Goal: Transaction & Acquisition: Subscribe to service/newsletter

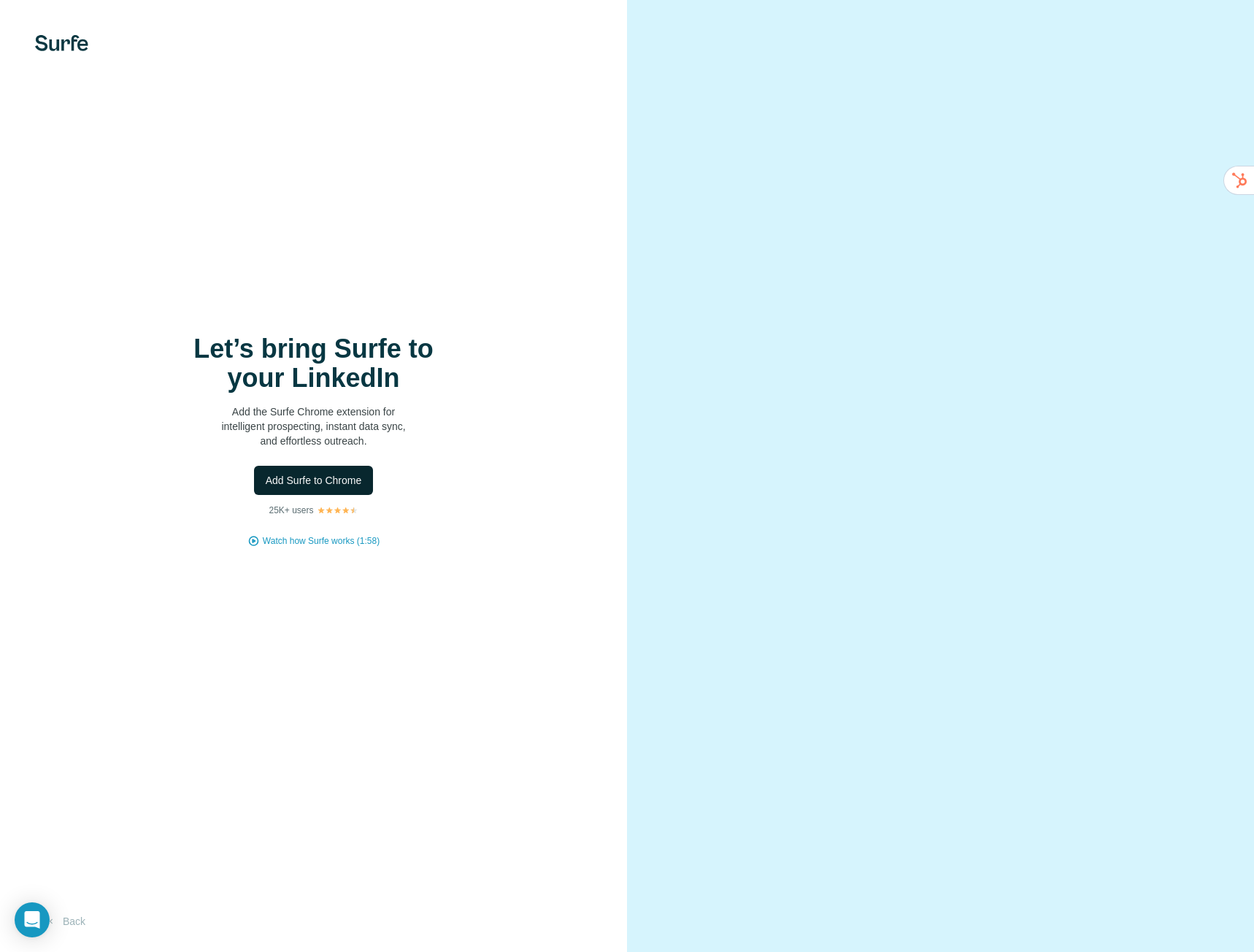
click at [277, 475] on span "Add Surfe to Chrome" at bounding box center [313, 480] width 96 height 15
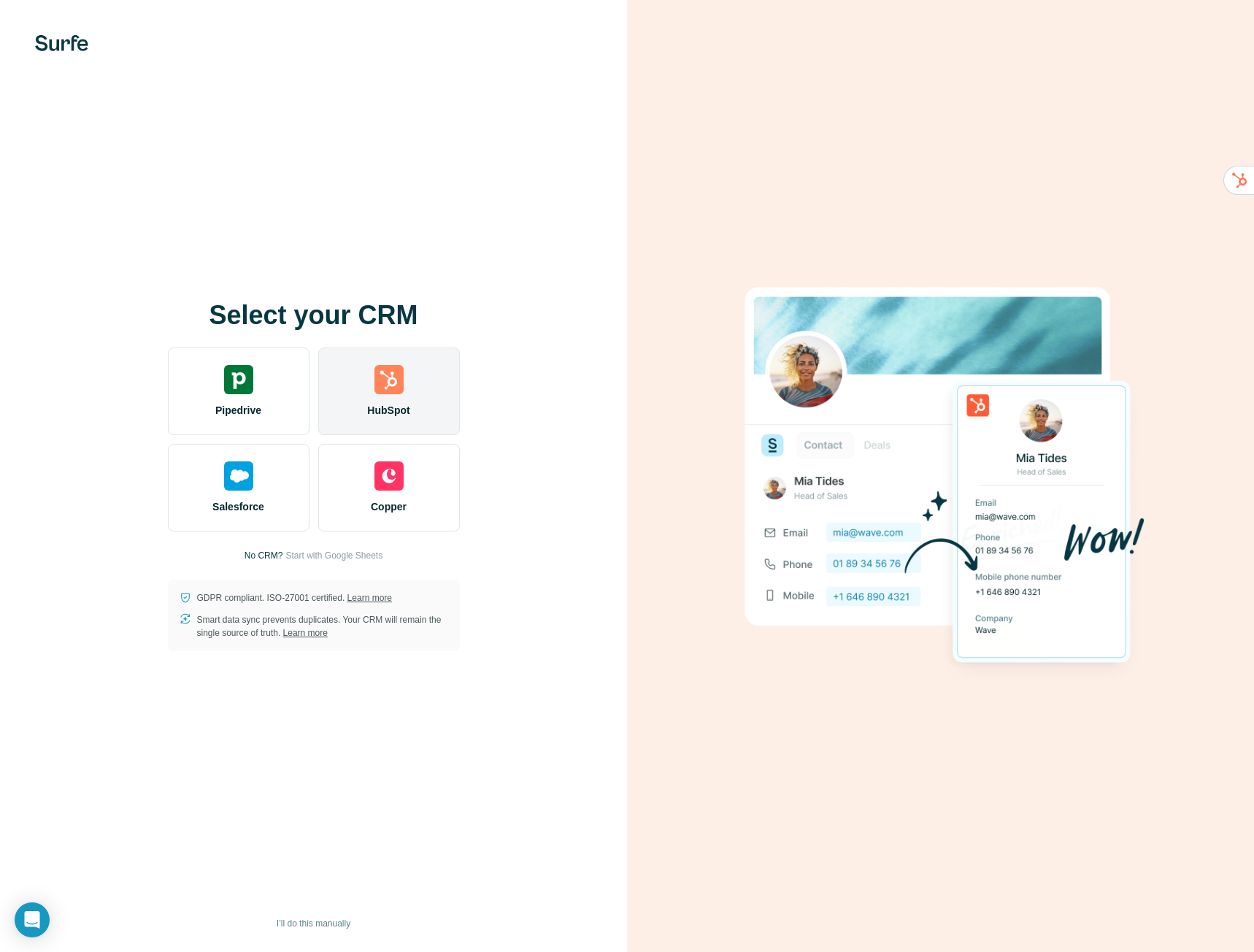
click at [377, 390] on img at bounding box center [388, 379] width 29 height 29
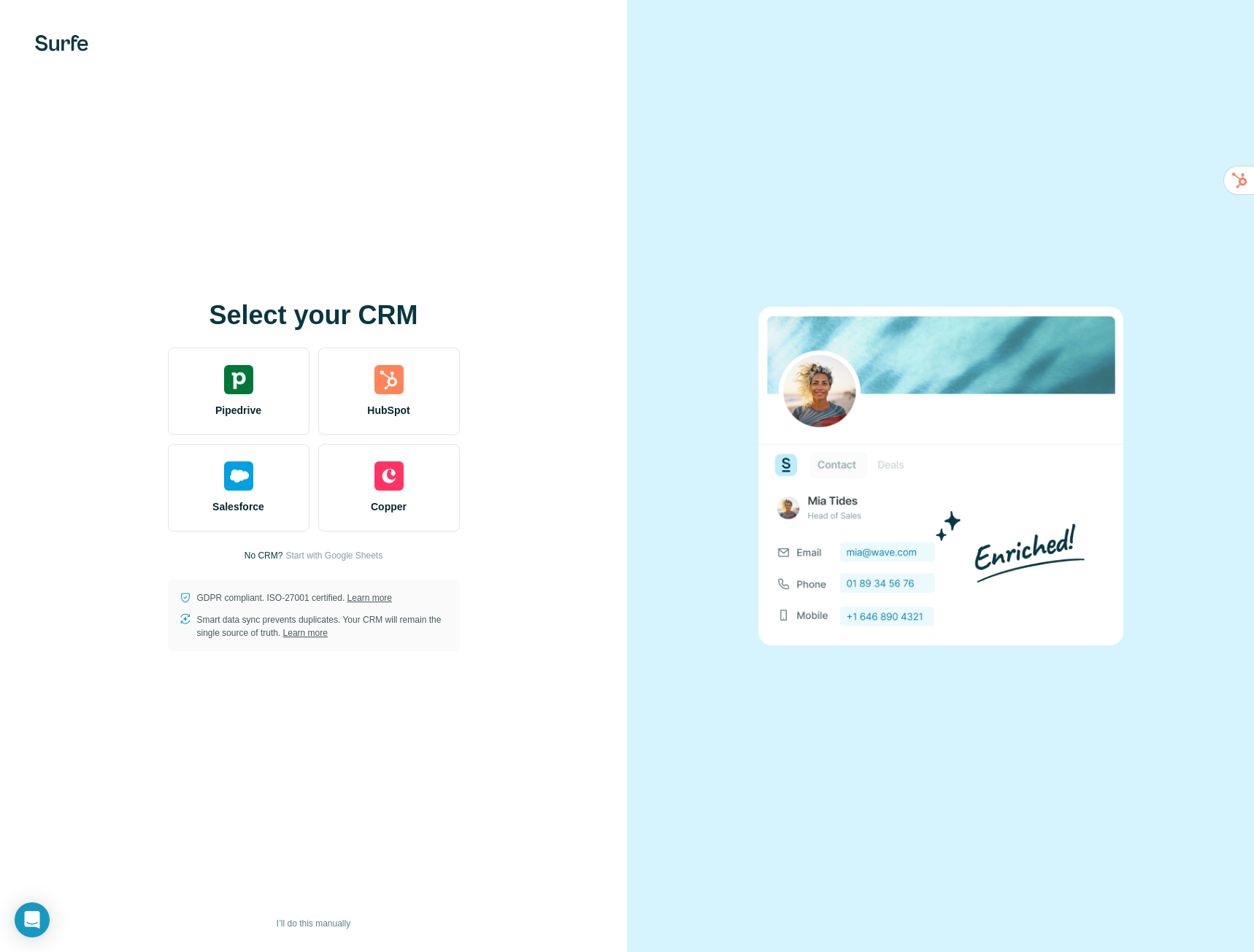
drag, startPoint x: 673, startPoint y: 254, endPoint x: 692, endPoint y: 178, distance: 78.3
click at [692, 178] on div at bounding box center [940, 476] width 627 height 952
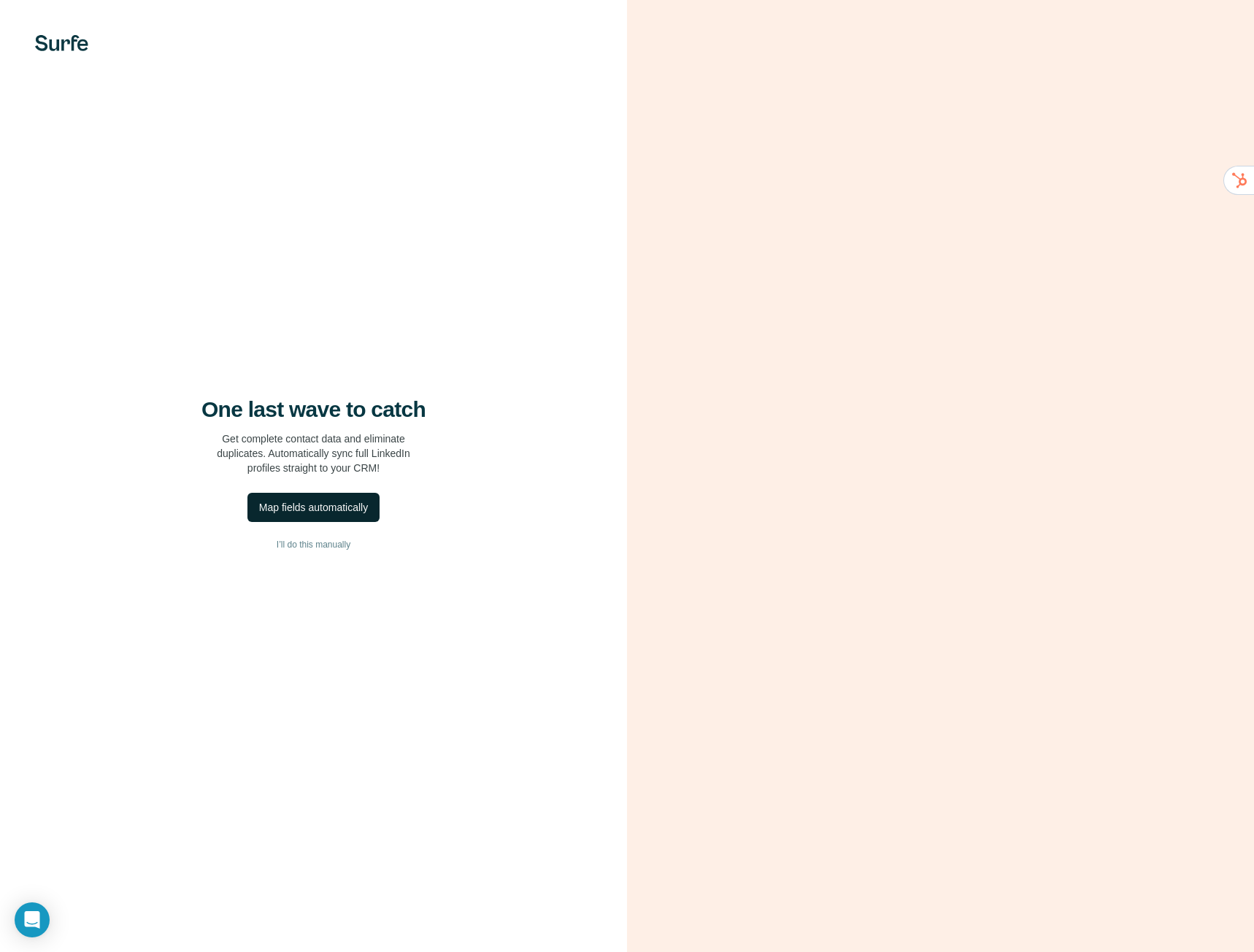
click at [344, 499] on button "Map fields automatically" at bounding box center [313, 507] width 132 height 29
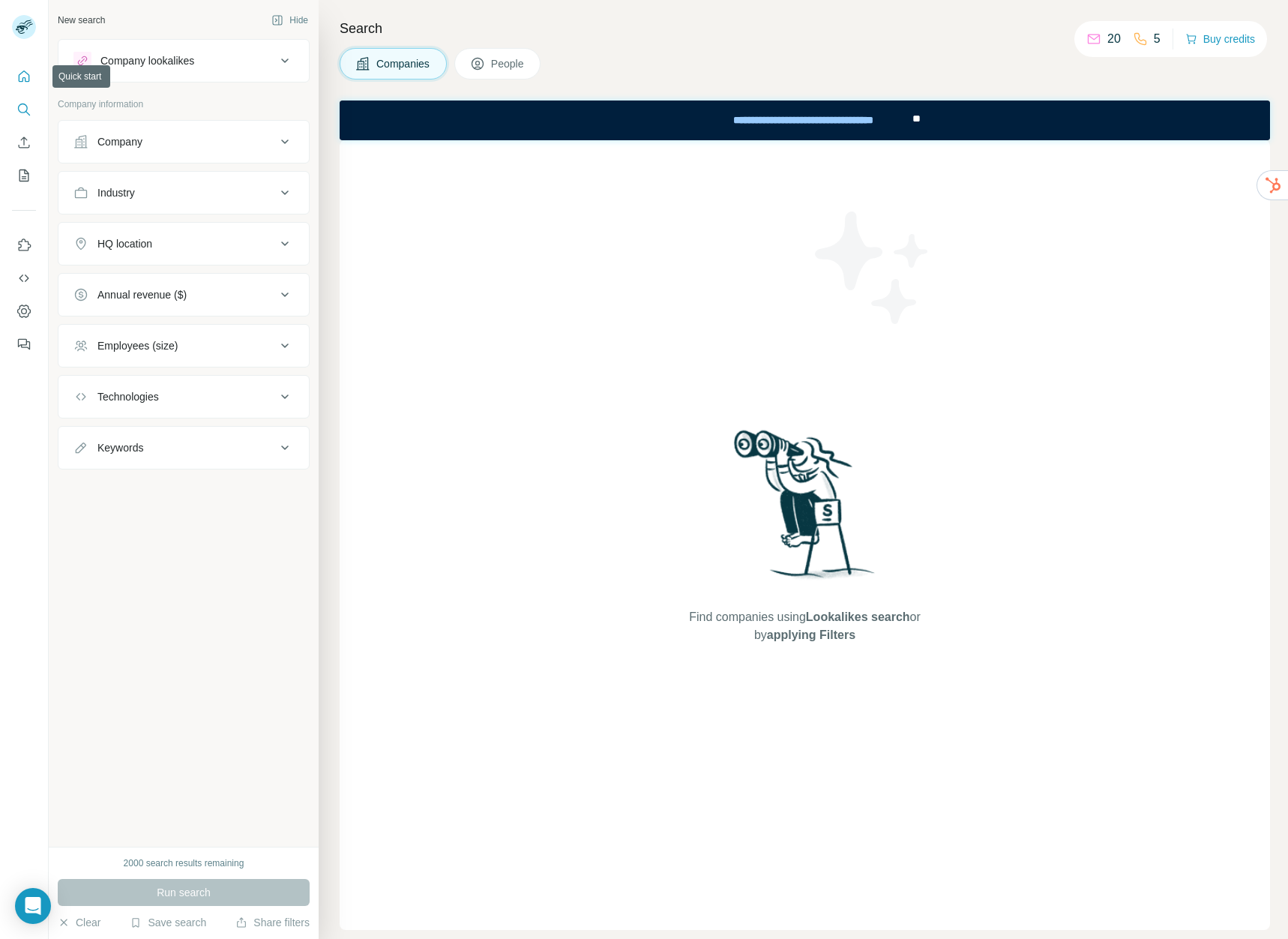
click at [25, 84] on button "Quick start" at bounding box center [24, 76] width 24 height 27
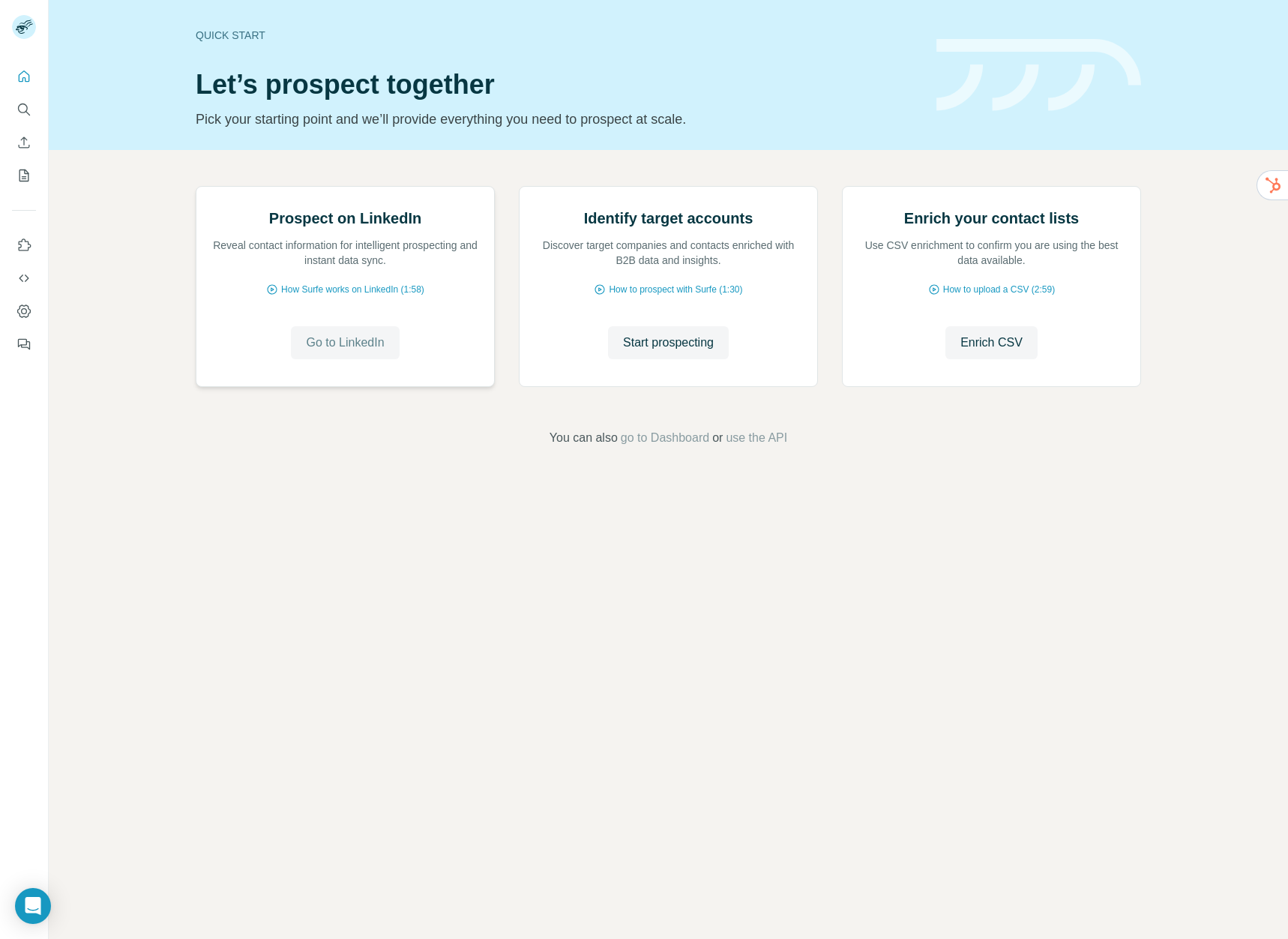
click at [345, 351] on span "Go to LinkedIn" at bounding box center [345, 342] width 78 height 18
